Goal: Information Seeking & Learning: Learn about a topic

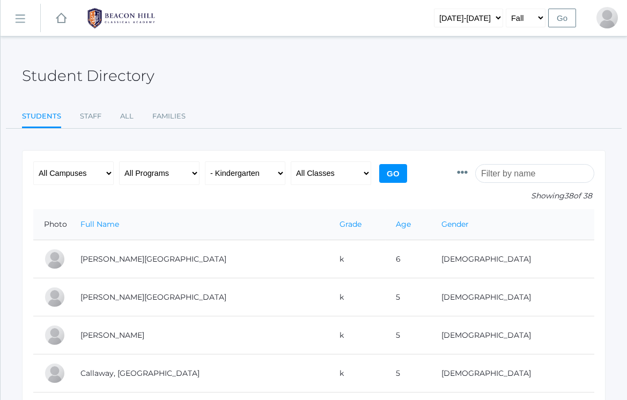
click at [24, 13] on link "icons/ui/navigation/hamburger Created with Sketch." at bounding box center [21, 18] width 40 height 29
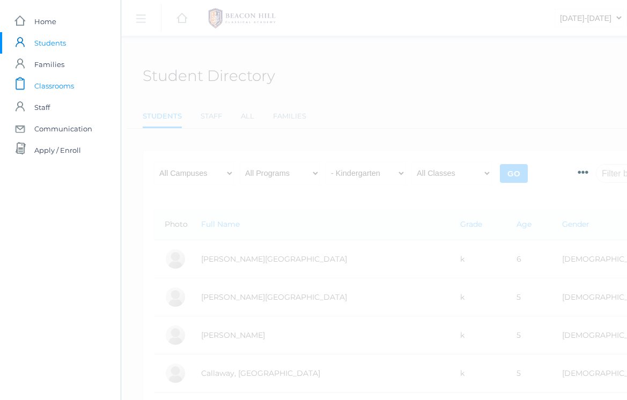
click at [65, 84] on span "Classrooms" at bounding box center [54, 85] width 40 height 21
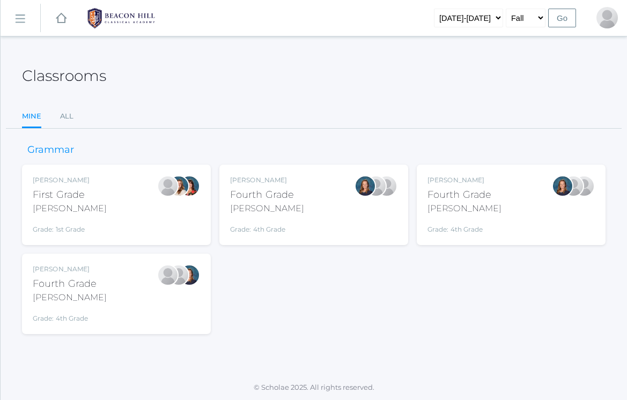
click at [247, 205] on div "Bradley" at bounding box center [267, 208] width 74 height 13
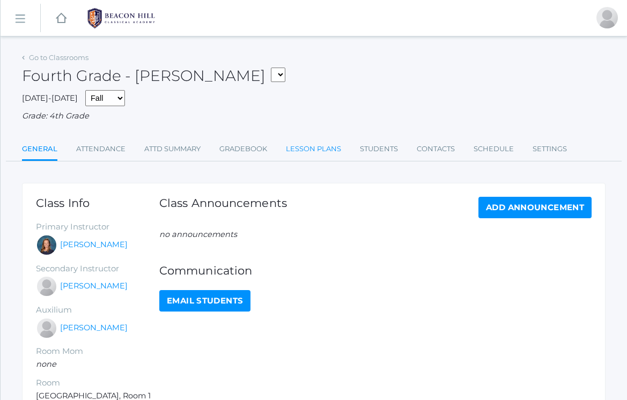
click at [330, 147] on link "Lesson Plans" at bounding box center [313, 148] width 55 height 21
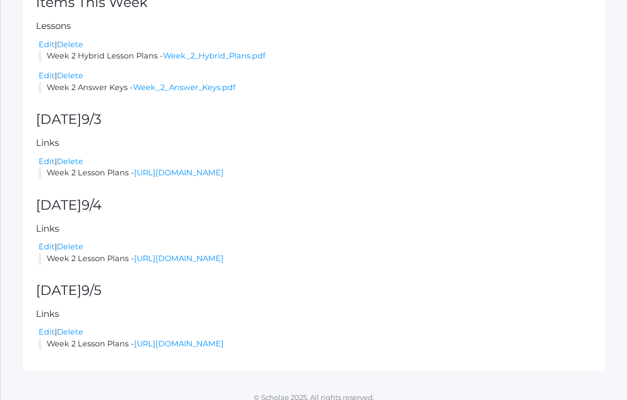
scroll to position [247, 0]
click at [174, 168] on link "[URL][DOMAIN_NAME]" at bounding box center [179, 173] width 90 height 10
click at [192, 54] on link "Week_2_Hybrid_Plans.pdf" at bounding box center [214, 56] width 102 height 10
click at [185, 168] on link "[URL][DOMAIN_NAME]" at bounding box center [179, 173] width 90 height 10
